Goal: Task Accomplishment & Management: Use online tool/utility

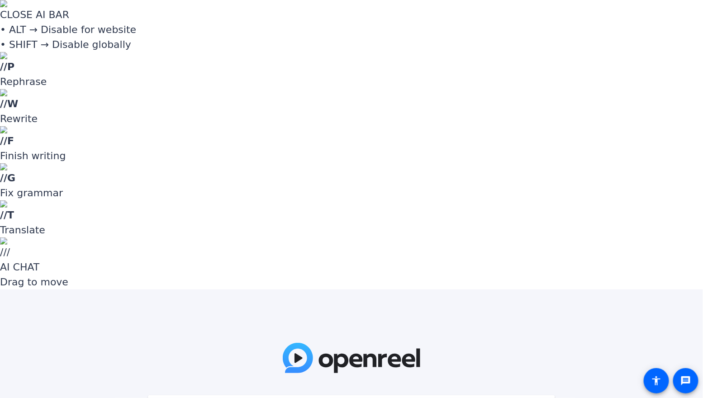
paste input "HT$WaI"
type input "HT$WaI"
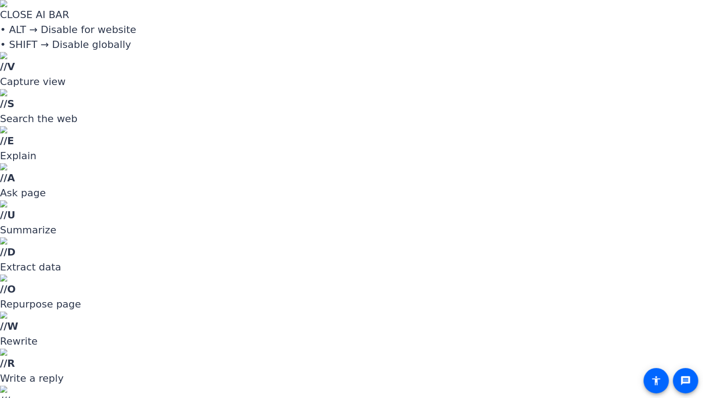
click at [623, 137] on div at bounding box center [351, 199] width 703 height 398
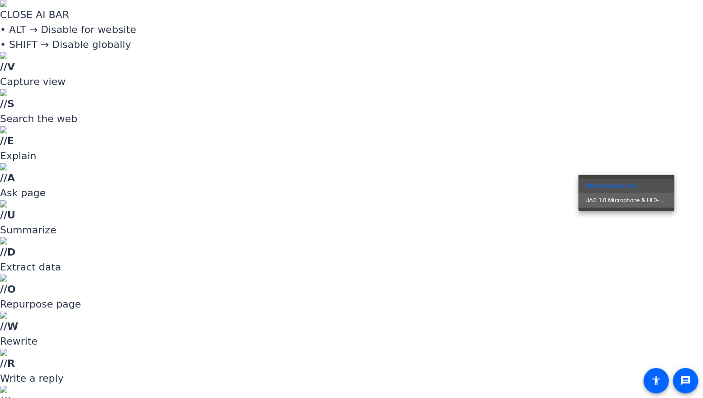
click at [647, 200] on span "UAC 1.0 Microphone & HID-Mediakey" at bounding box center [625, 200] width 81 height 11
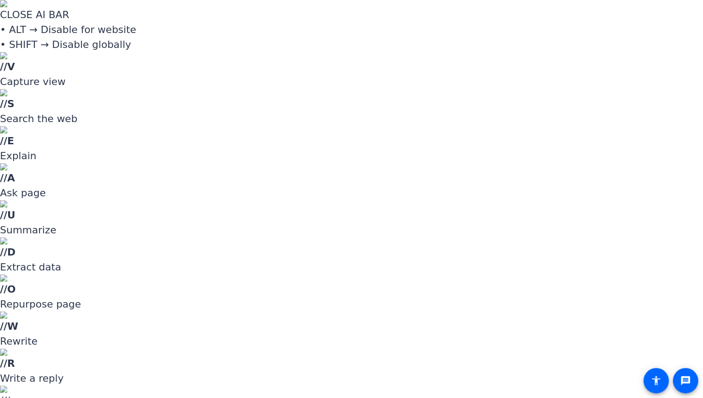
drag, startPoint x: 593, startPoint y: 226, endPoint x: 574, endPoint y: 226, distance: 19.0
type input "-5"
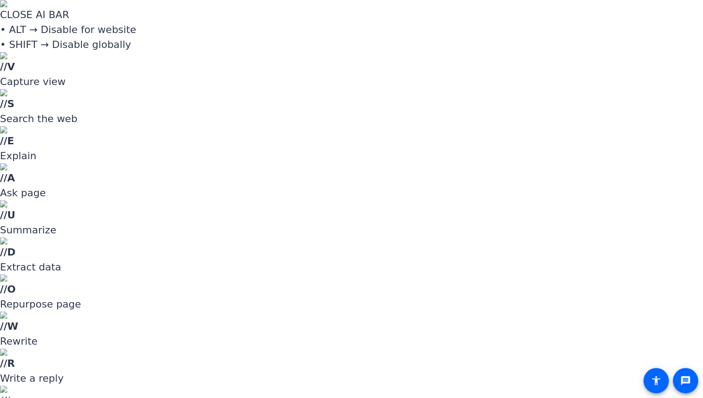
type input "-6"
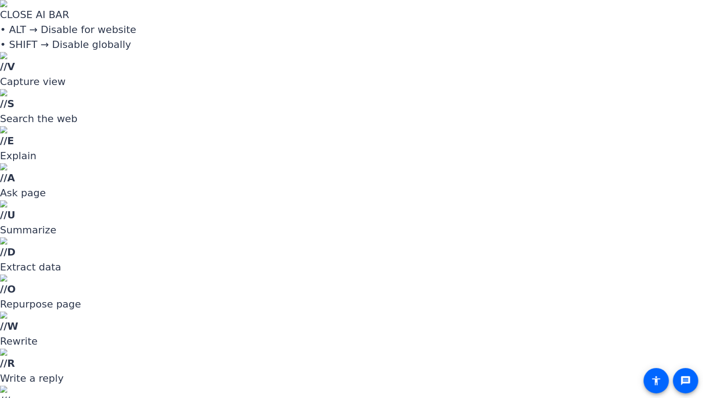
drag, startPoint x: 657, startPoint y: 162, endPoint x: 658, endPoint y: 185, distance: 23.1
